Goal: Task Accomplishment & Management: Complete application form

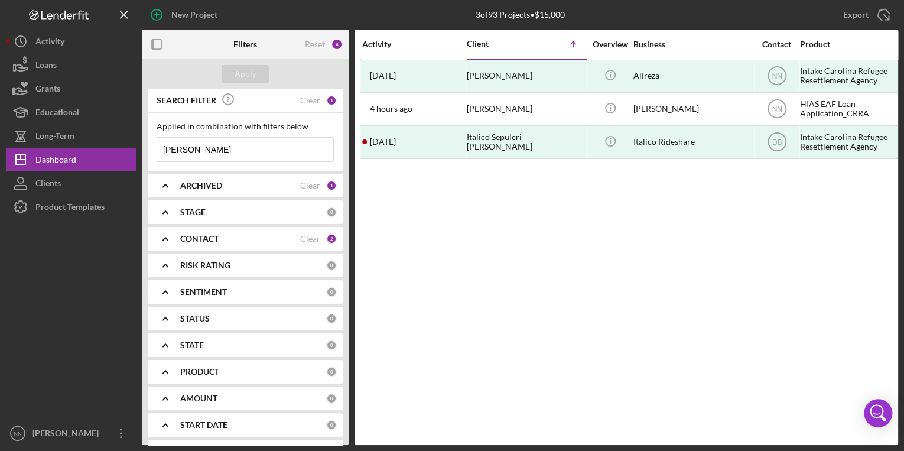
click at [264, 155] on input "[PERSON_NAME]" at bounding box center [245, 150] width 176 height 24
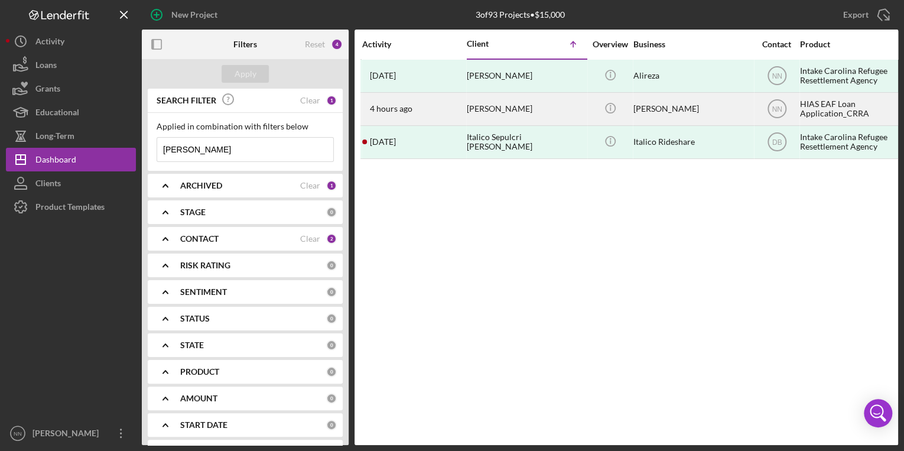
click at [459, 116] on div "4 hours ago [PERSON_NAME]" at bounding box center [413, 108] width 103 height 31
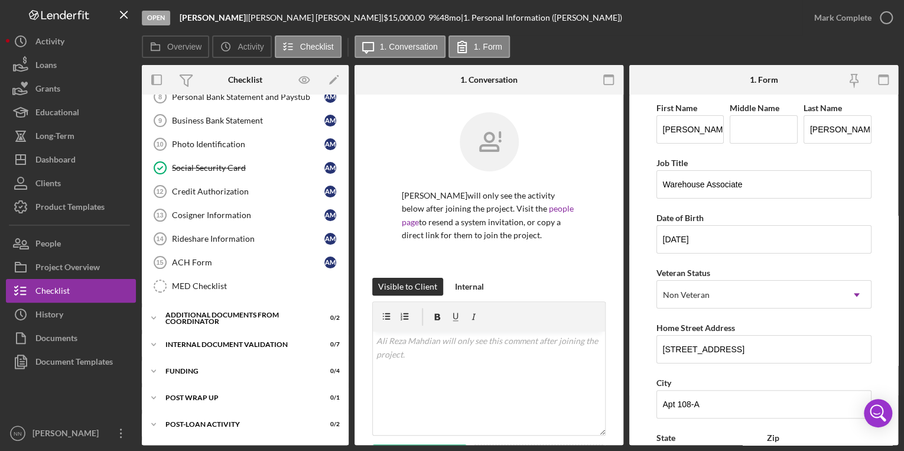
scroll to position [210, 0]
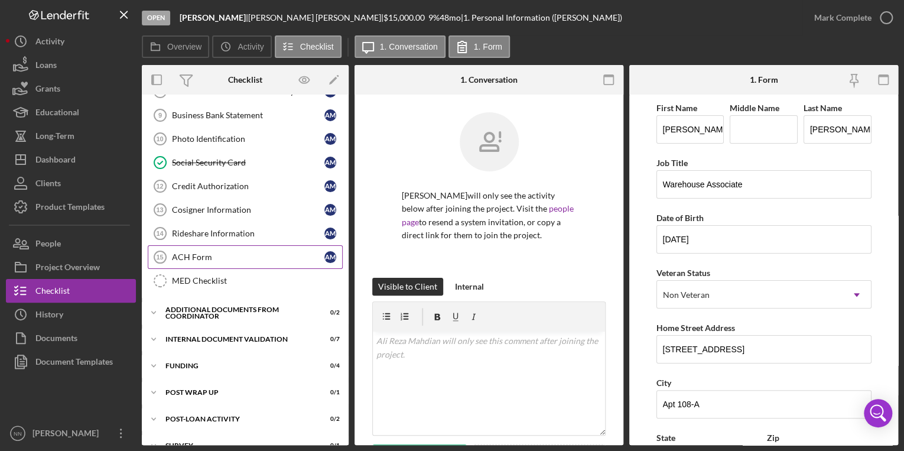
click at [231, 252] on div "ACH Form" at bounding box center [248, 256] width 152 height 9
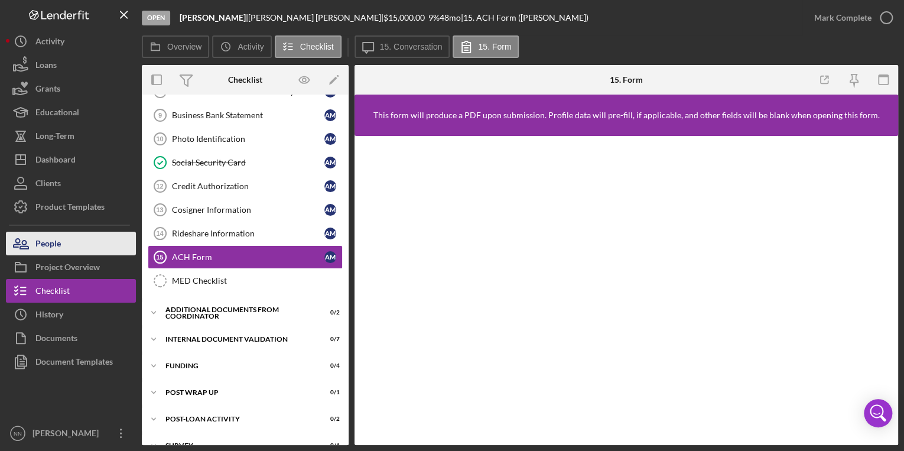
click at [51, 245] on div "People" at bounding box center [47, 245] width 25 height 27
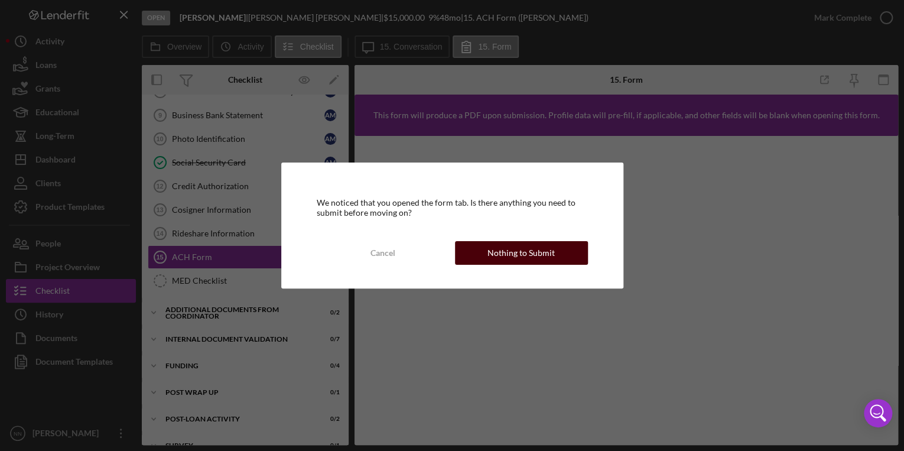
drag, startPoint x: 501, startPoint y: 251, endPoint x: 481, endPoint y: 252, distance: 20.1
click at [481, 252] on button "Nothing to Submit" at bounding box center [521, 253] width 133 height 24
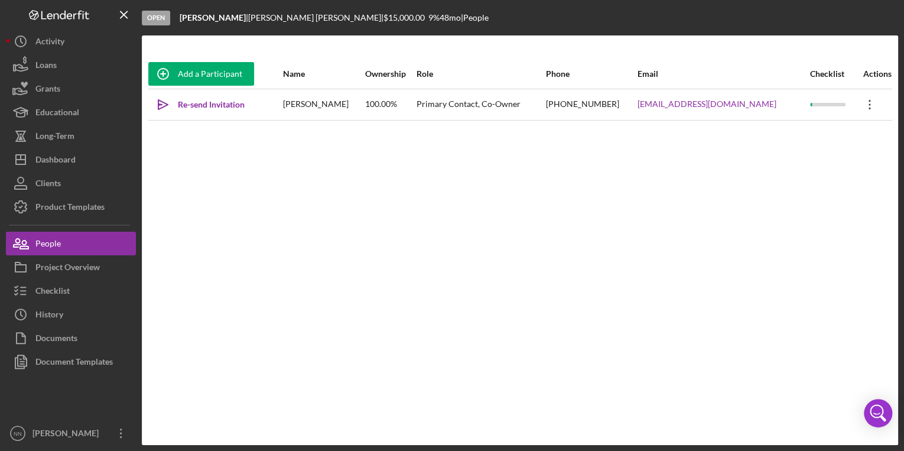
click at [861, 106] on icon "Icon/Overflow" at bounding box center [870, 105] width 30 height 30
click at [95, 43] on button "Icon/History Activity" at bounding box center [71, 42] width 130 height 24
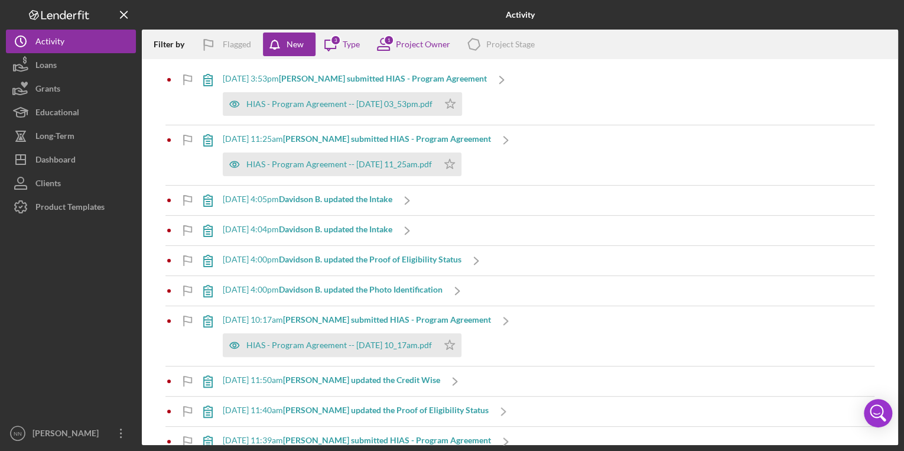
drag, startPoint x: 894, startPoint y: 116, endPoint x: 866, endPoint y: 319, distance: 205.2
drag, startPoint x: 866, startPoint y: 319, endPoint x: 879, endPoint y: 78, distance: 241.5
drag, startPoint x: 879, startPoint y: 78, endPoint x: 863, endPoint y: 66, distance: 19.9
click at [863, 66] on div "1/14/2025 at 3:53pm Mykola B. submitted HIAS - Program Agreement HIAS - Program…" at bounding box center [519, 95] width 709 height 60
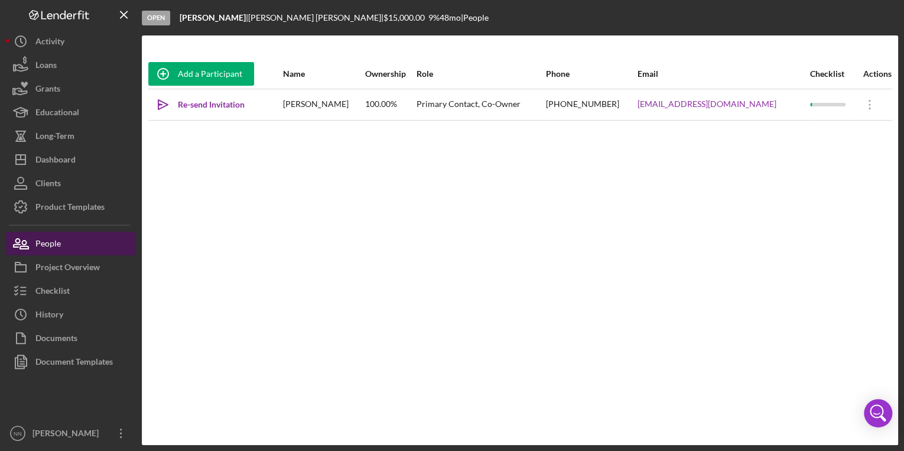
click at [90, 242] on button "People" at bounding box center [71, 244] width 130 height 24
click at [863, 106] on icon "Icon/Overflow" at bounding box center [870, 105] width 30 height 30
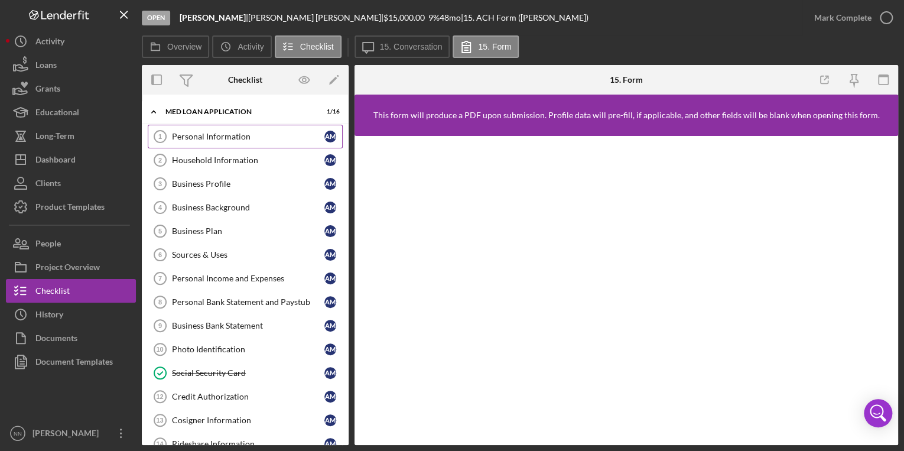
click at [249, 137] on div "Personal Information" at bounding box center [248, 136] width 152 height 9
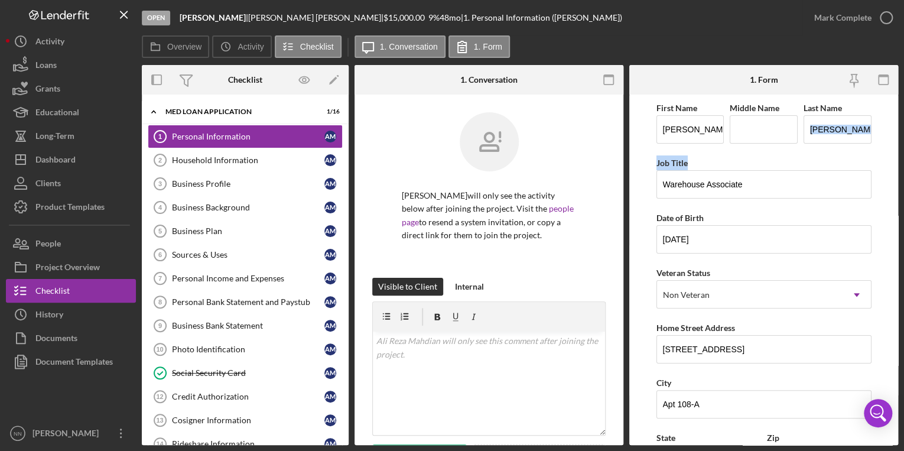
drag, startPoint x: 899, startPoint y: 145, endPoint x: 898, endPoint y: 166, distance: 21.3
click at [898, 166] on div "Open Ali Reza Rideshare | Ali Reza Mahdian | $15,000.00 9 % 48 mo | 1. Personal…" at bounding box center [452, 225] width 904 height 451
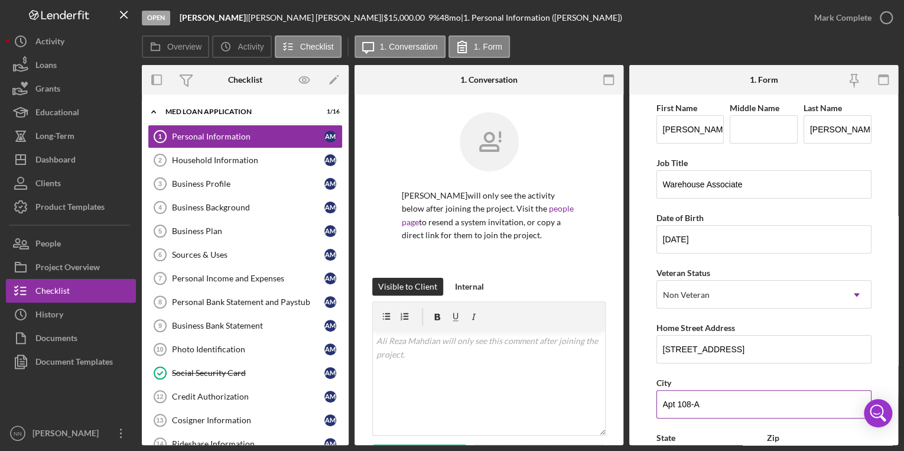
click at [720, 404] on input "Apt 108-A" at bounding box center [764, 404] width 215 height 28
drag, startPoint x: 720, startPoint y: 404, endPoint x: 653, endPoint y: 401, distance: 66.9
click at [653, 401] on form "First Name Ali Reza Middle Name Last Name Mahdian Job Title Warehouse Associate…" at bounding box center [763, 270] width 269 height 351
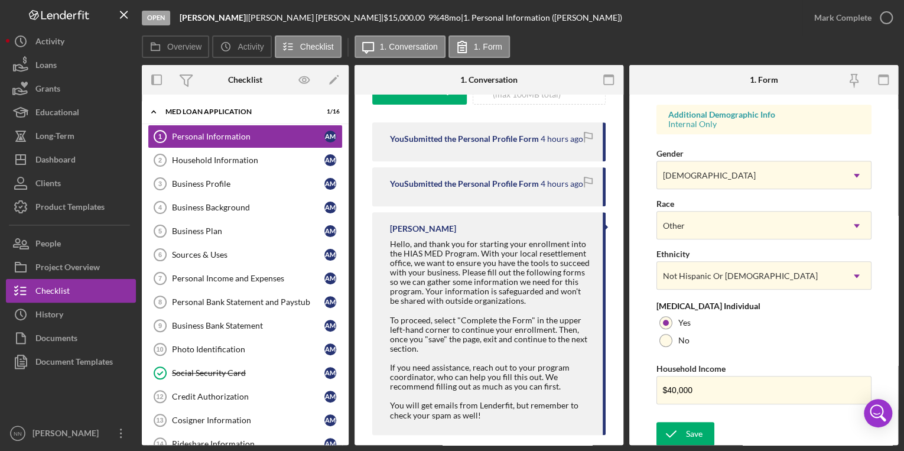
scroll to position [382, 0]
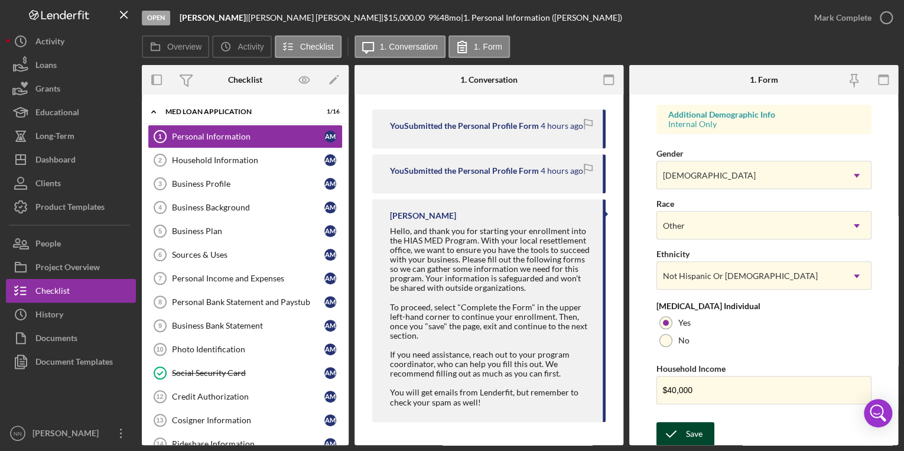
click at [681, 430] on icon "submit" at bounding box center [672, 434] width 30 height 30
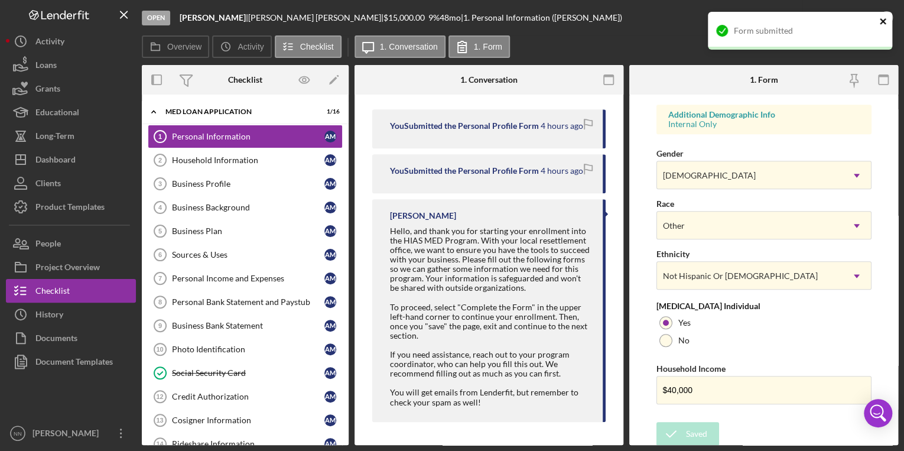
click at [884, 17] on icon "close" at bounding box center [884, 21] width 8 height 9
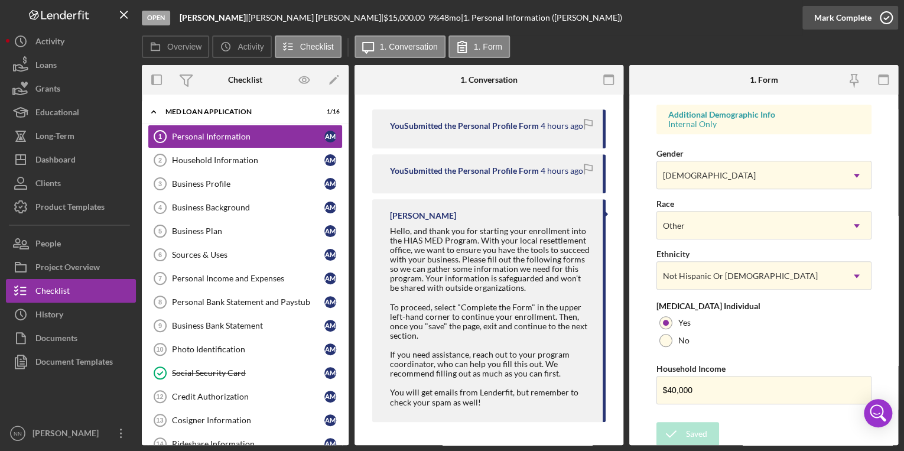
click at [867, 17] on div "Mark Complete" at bounding box center [842, 18] width 57 height 24
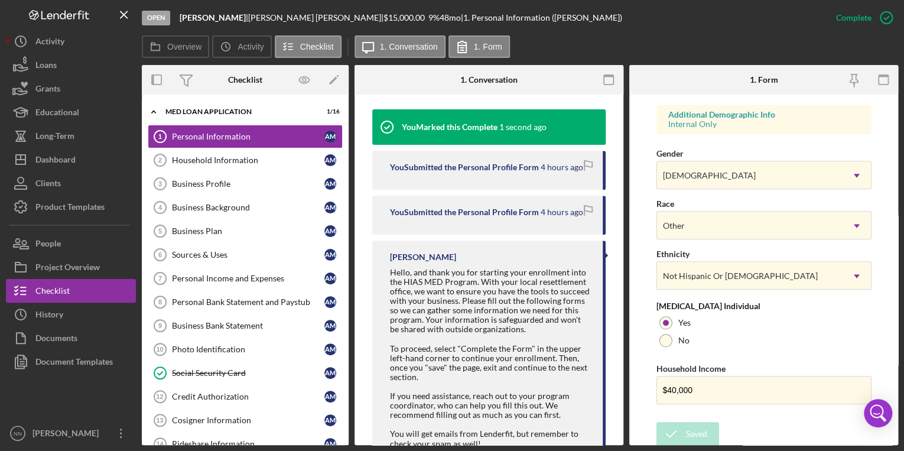
scroll to position [210, 0]
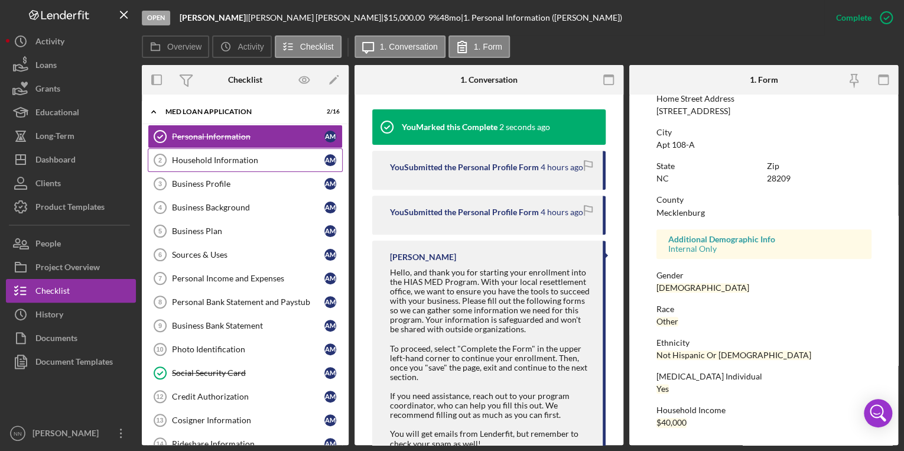
click at [203, 161] on div "Household Information" at bounding box center [248, 159] width 152 height 9
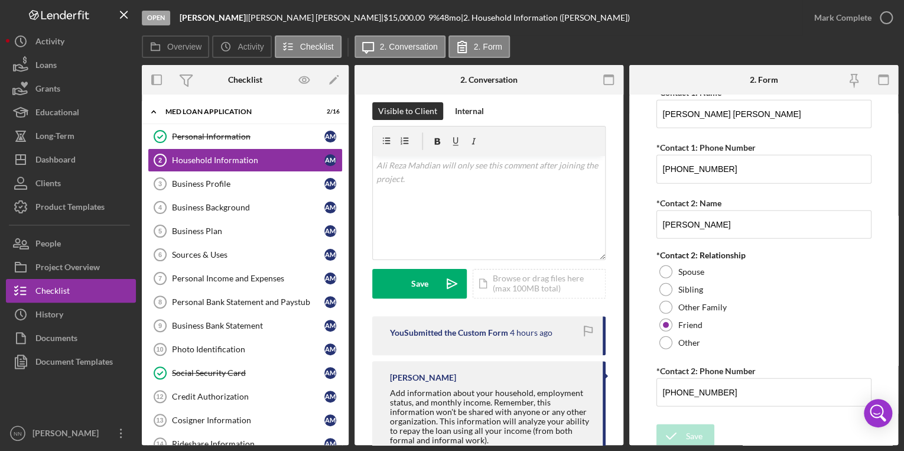
scroll to position [180, 0]
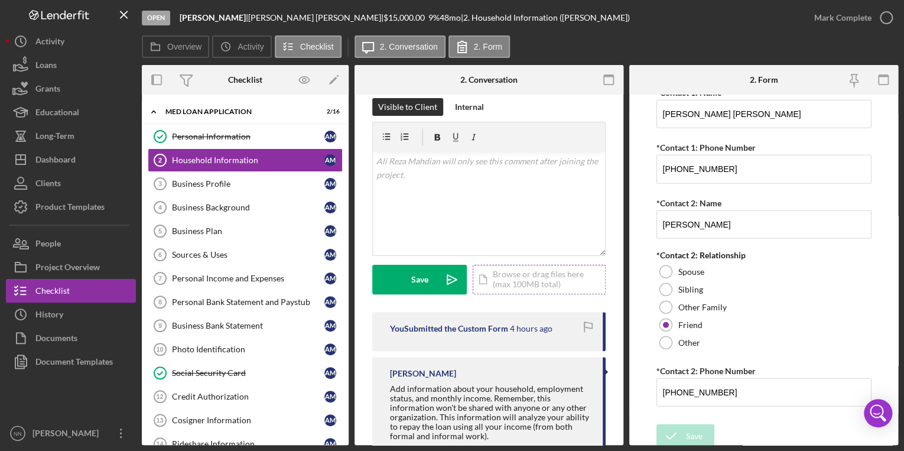
click at [512, 273] on div "Icon/Document Browse or drag files here (max 100MB total) Tap to choose files o…" at bounding box center [539, 280] width 133 height 30
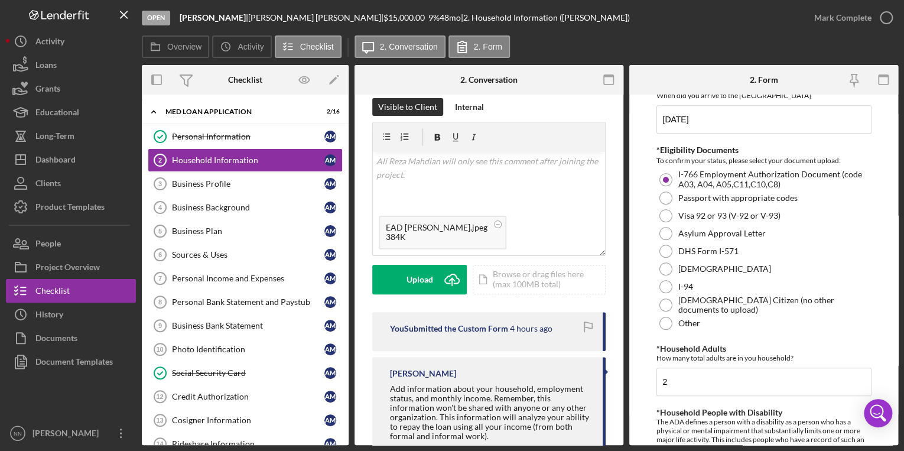
scroll to position [259, 0]
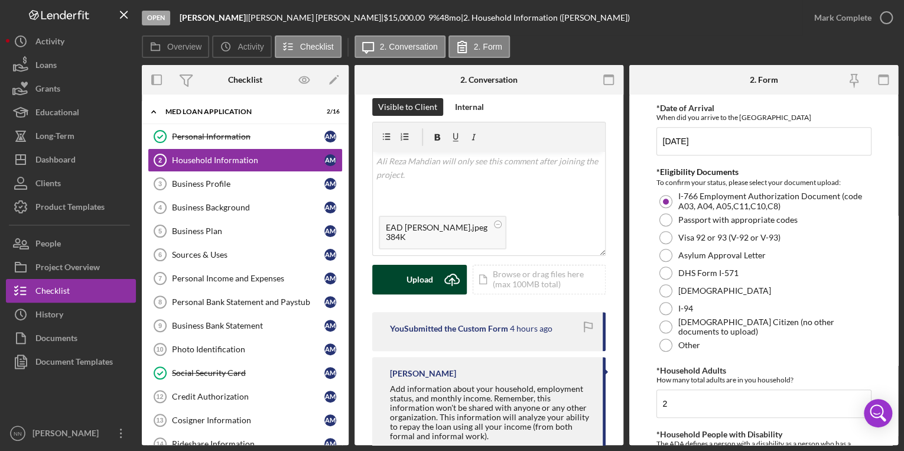
click at [424, 281] on div "Upload" at bounding box center [420, 280] width 27 height 30
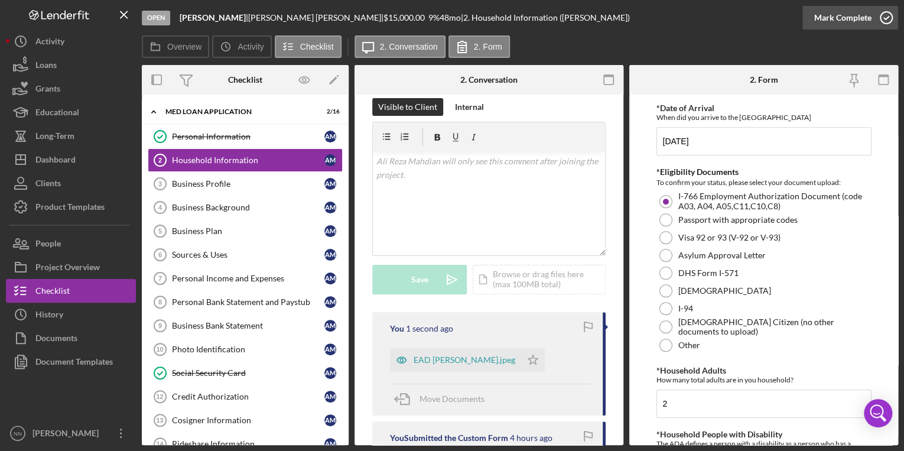
click at [883, 21] on icon "button" at bounding box center [887, 18] width 30 height 30
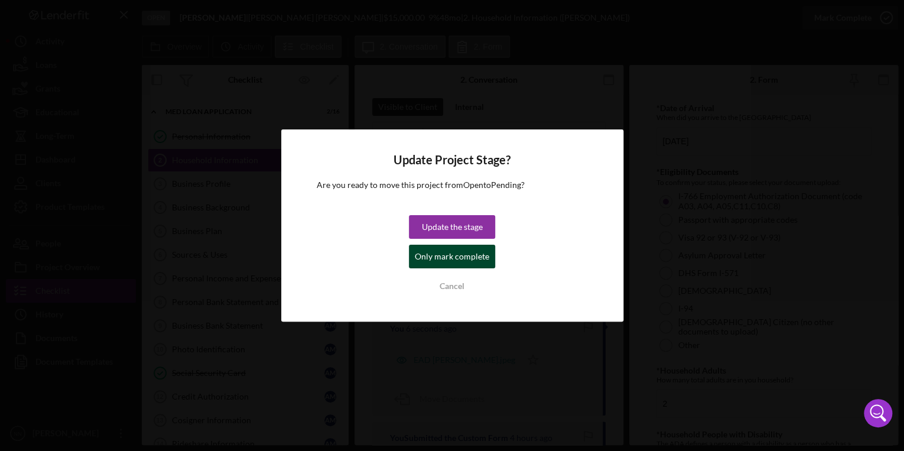
click at [478, 255] on div "Only mark complete" at bounding box center [452, 257] width 74 height 24
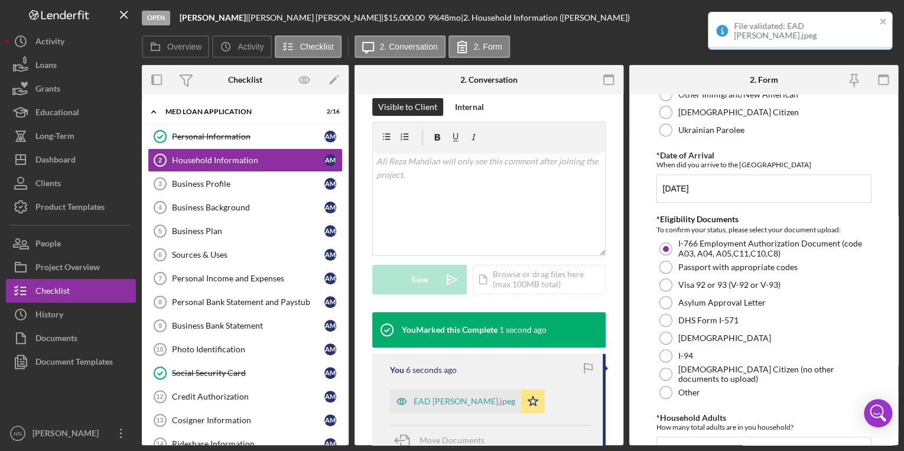
scroll to position [307, 0]
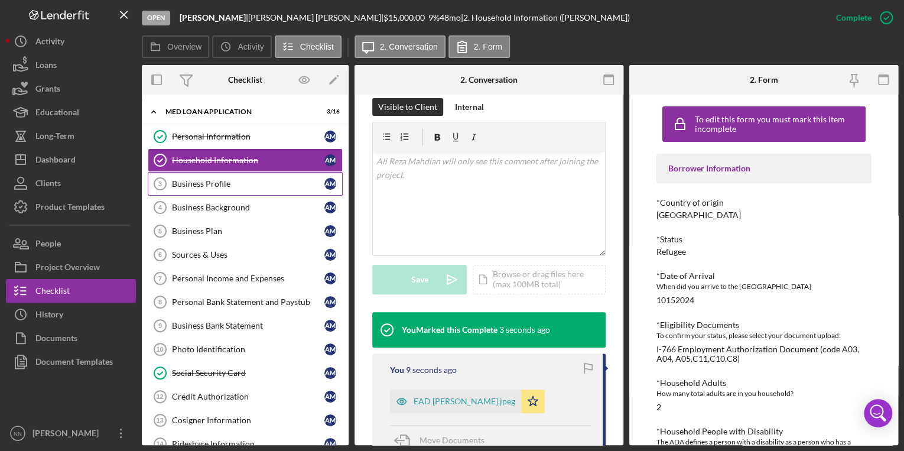
click at [272, 174] on link "Business Profile 3 Business Profile A M" at bounding box center [245, 184] width 195 height 24
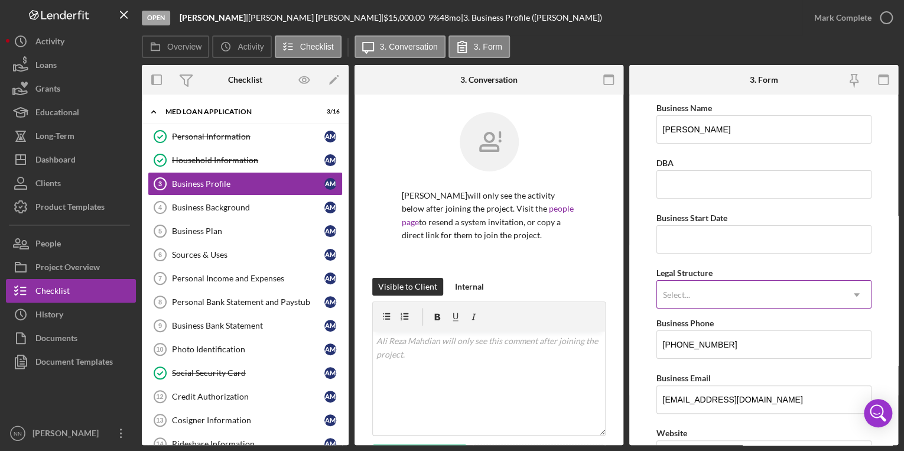
click at [735, 290] on div "Select..." at bounding box center [750, 294] width 186 height 27
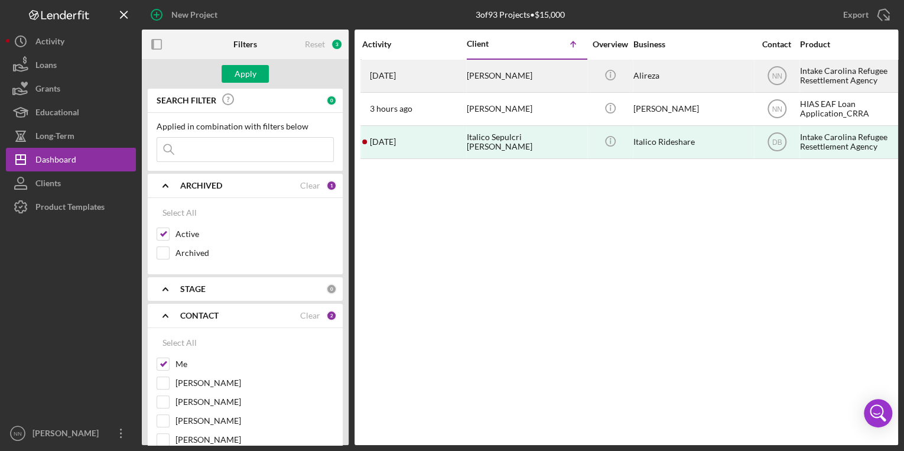
click at [498, 82] on div "[PERSON_NAME]" at bounding box center [526, 75] width 118 height 31
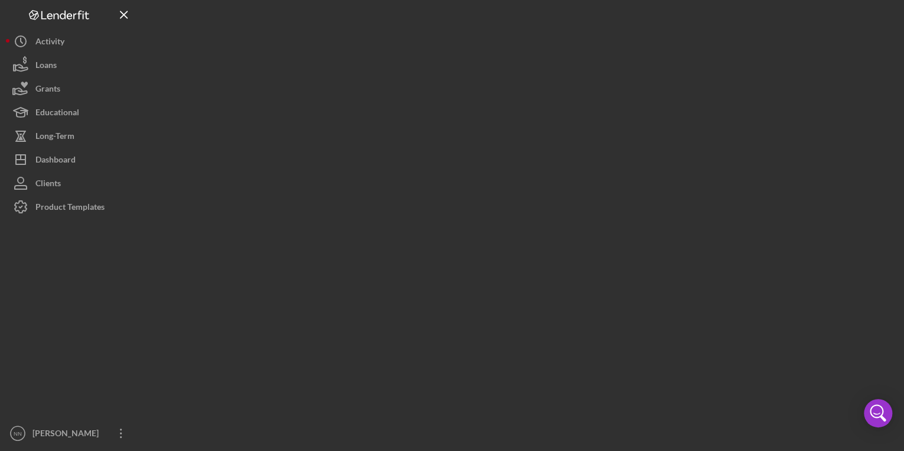
click at [498, 82] on div at bounding box center [520, 222] width 757 height 445
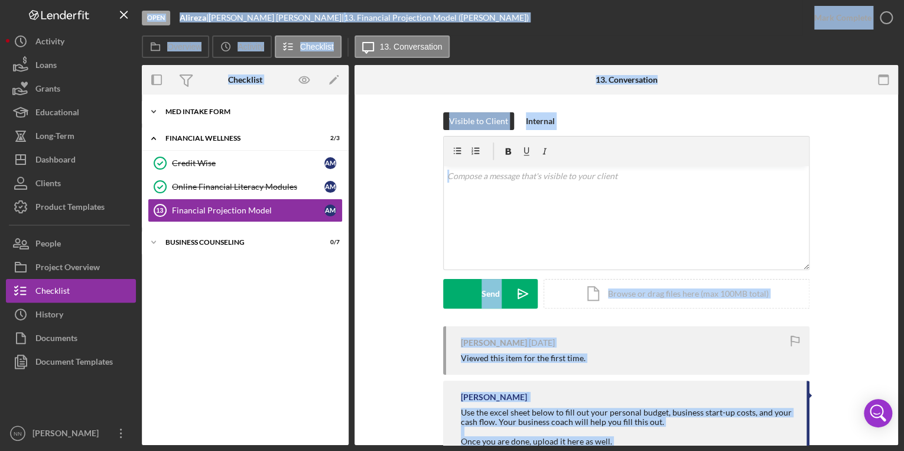
click at [241, 116] on div "Icon/Expander MED Intake Form 10 / 10" at bounding box center [245, 112] width 207 height 24
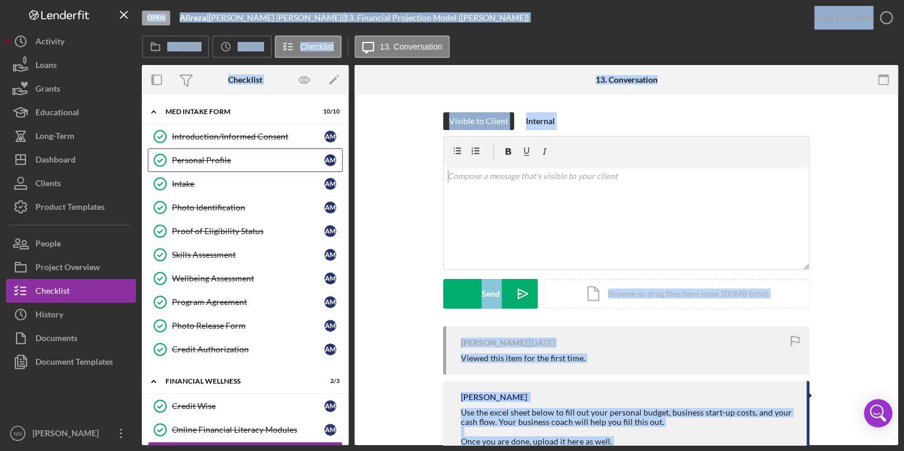
click at [208, 150] on link "Personal Profile Personal Profile A M" at bounding box center [245, 160] width 195 height 24
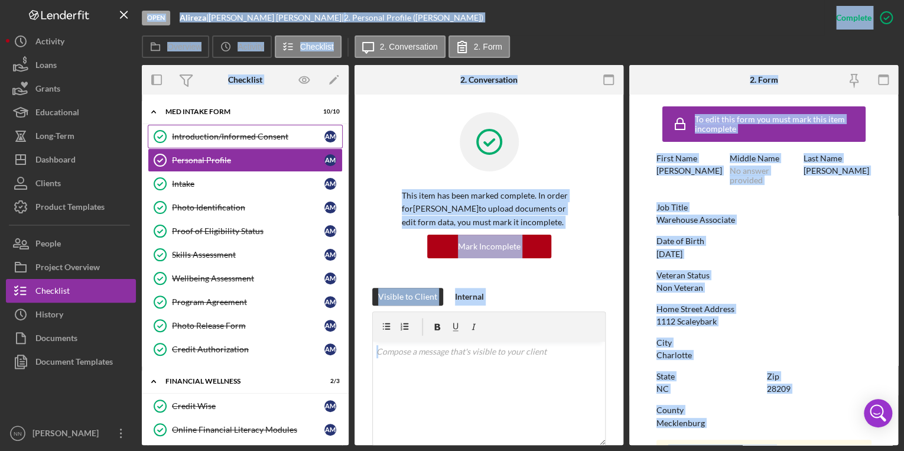
click at [220, 138] on div "Introduction/Informed Consent" at bounding box center [248, 136] width 152 height 9
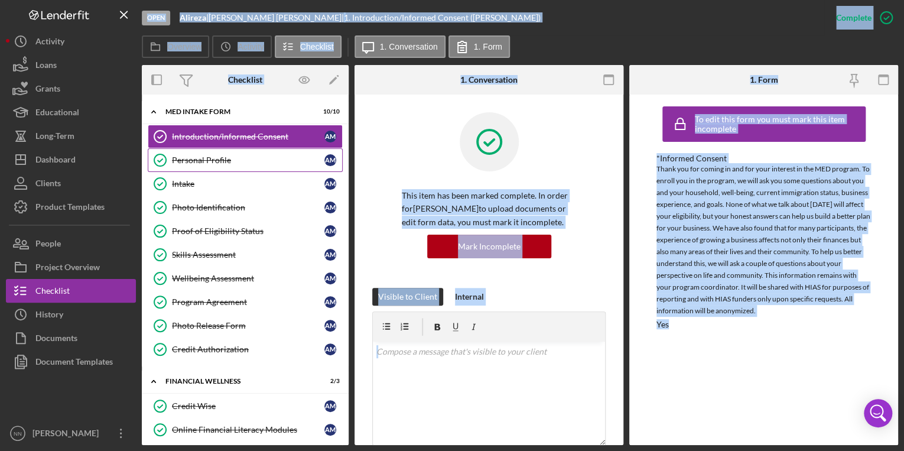
click at [227, 167] on link "Personal Profile Personal Profile A M" at bounding box center [245, 160] width 195 height 24
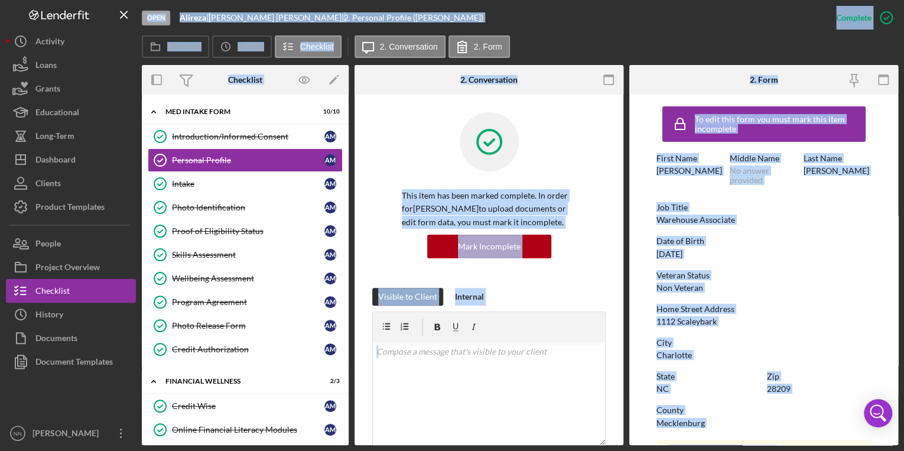
click at [733, 231] on div "To edit this form you must mark this item incomplete First Name Ali Reza Middle…" at bounding box center [764, 375] width 215 height 550
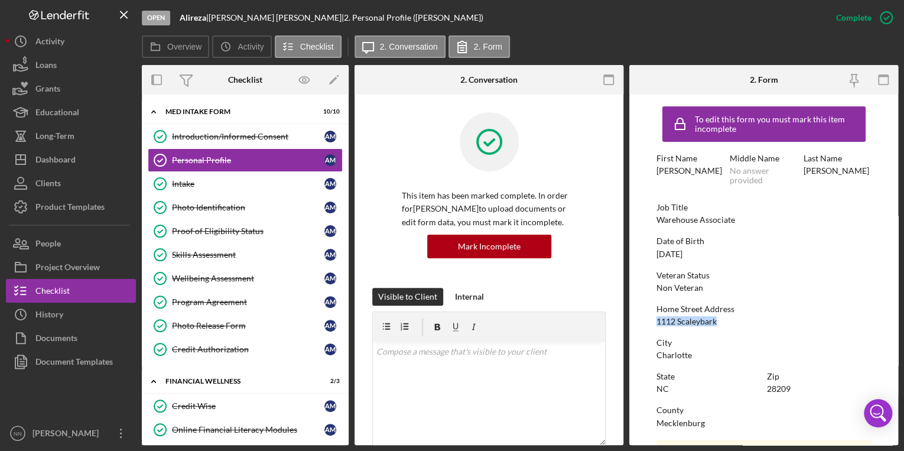
drag, startPoint x: 720, startPoint y: 322, endPoint x: 632, endPoint y: 326, distance: 87.6
click at [632, 326] on form "To edit this form you must mark this item incomplete First Name Ali Reza Middle…" at bounding box center [763, 270] width 269 height 351
copy div "1112 Scaleybark"
